Goal: Task Accomplishment & Management: Manage account settings

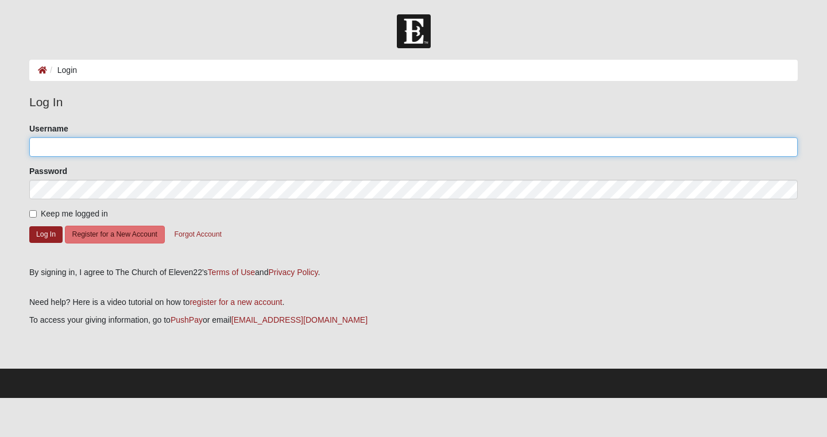
type input "susanpugh4"
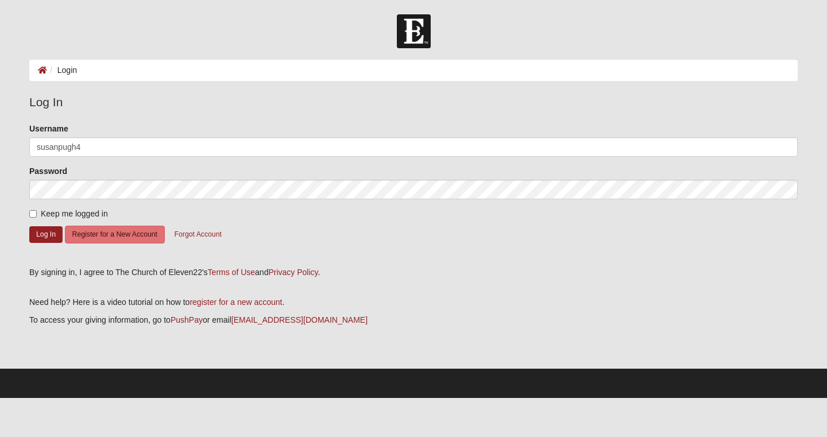
click at [33, 215] on input "Keep me logged in" at bounding box center [32, 213] width 7 height 7
checkbox input "true"
click at [41, 234] on button "Log In" at bounding box center [45, 234] width 33 height 17
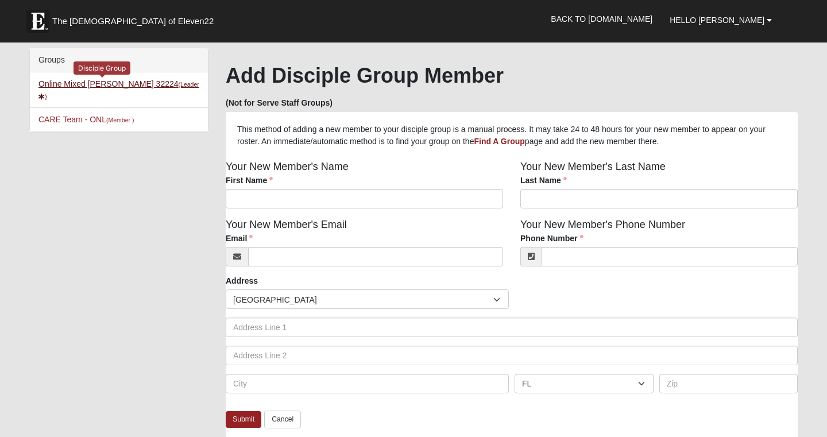
click at [130, 84] on link "Online Mixed [PERSON_NAME] 32224 (Leader )" at bounding box center [118, 89] width 161 height 21
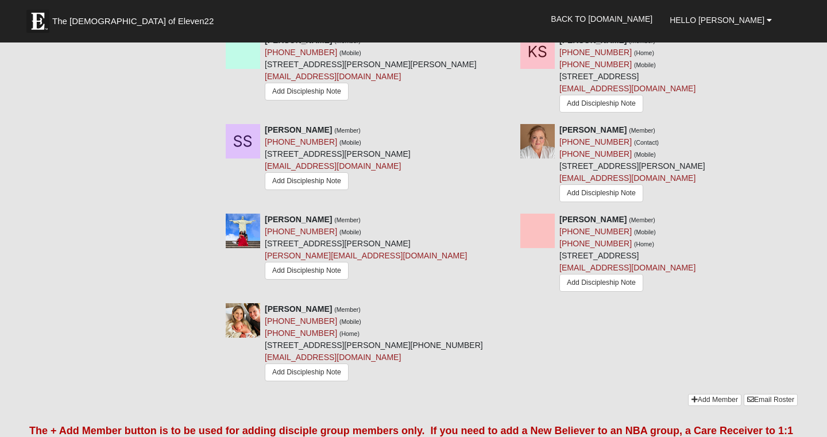
scroll to position [1758, 0]
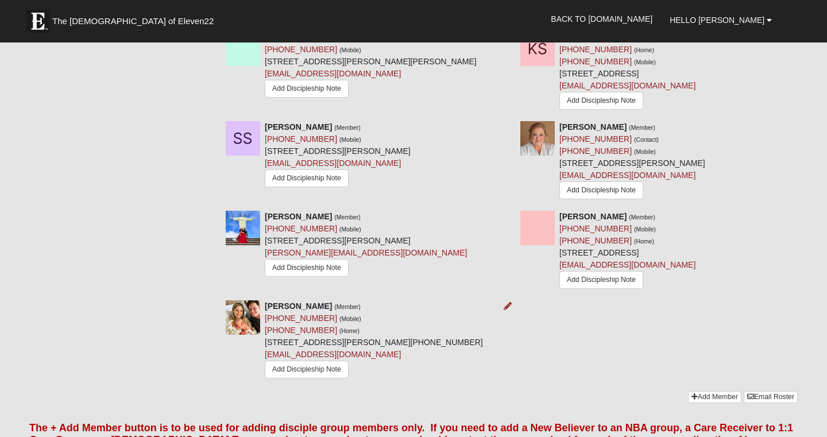
click at [245, 300] on img at bounding box center [243, 317] width 34 height 34
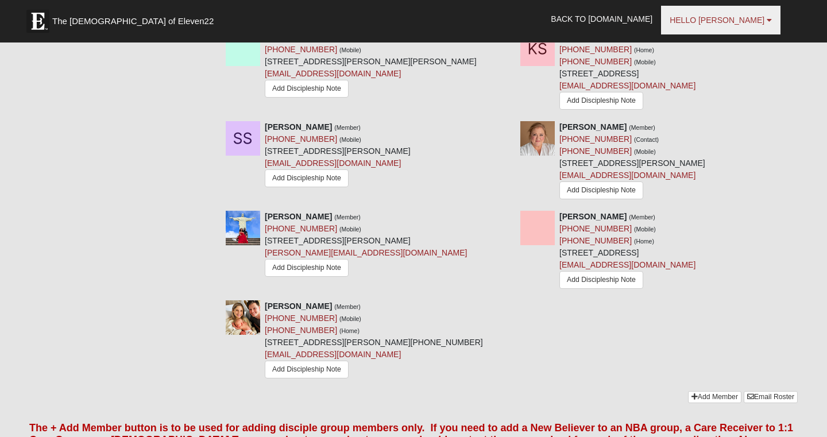
click at [768, 24] on b at bounding box center [769, 20] width 5 height 8
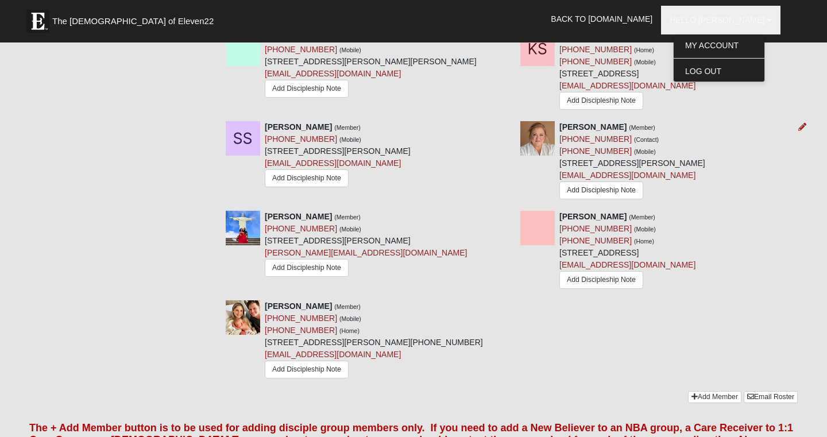
click at [705, 130] on div "Karen Thompson (Member) (609) 558-1906 (Contact) (904) 588-4698 (Mobile) 1539 G…" at bounding box center [632, 161] width 146 height 81
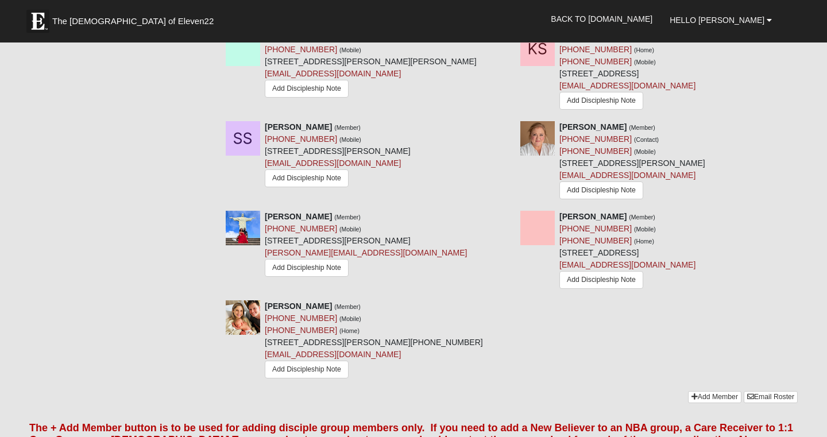
click at [528, 27] on div "Hello Susan My Account Log Out Back to COE22.com" at bounding box center [413, 19] width 768 height 30
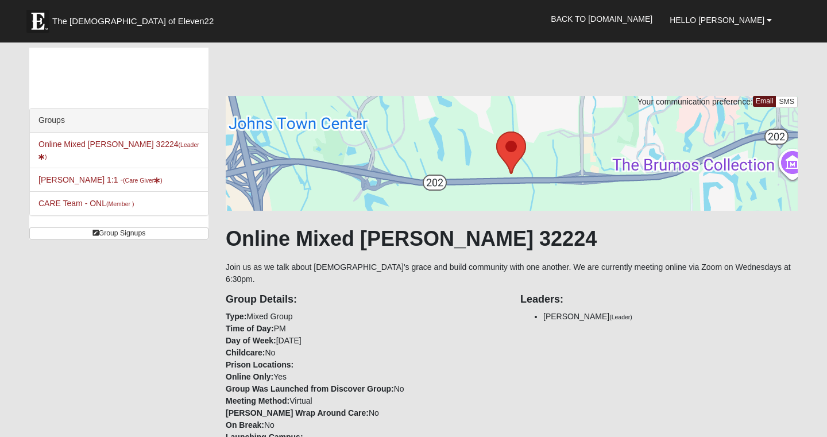
scroll to position [0, 0]
click at [43, 20] on img at bounding box center [37, 21] width 23 height 23
